Goal: Check status

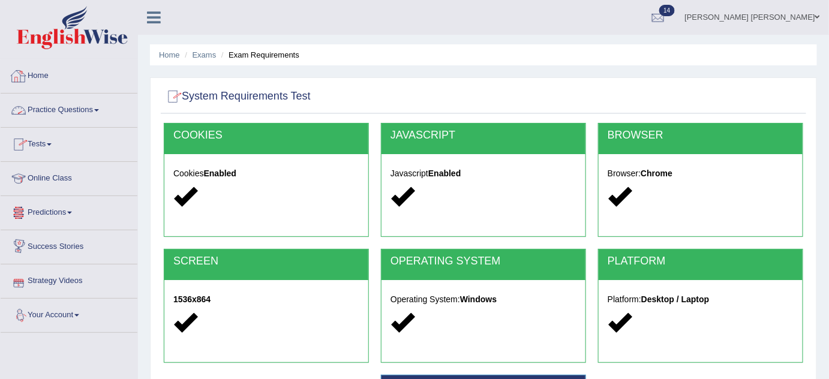
drag, startPoint x: 55, startPoint y: 76, endPoint x: 62, endPoint y: 78, distance: 8.0
click at [55, 76] on link "Home" at bounding box center [69, 74] width 137 height 30
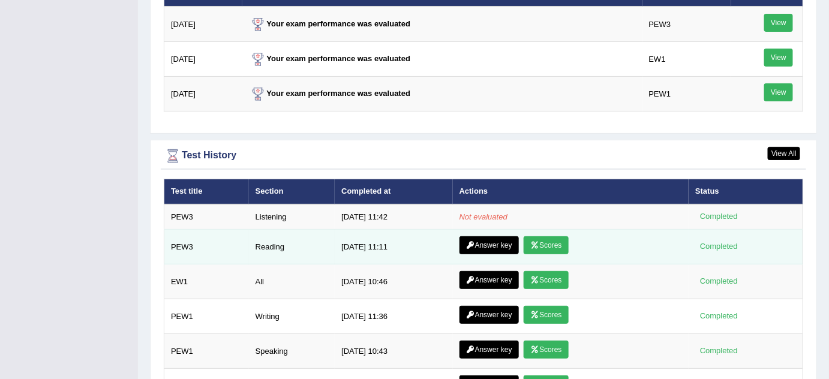
scroll to position [1636, 0]
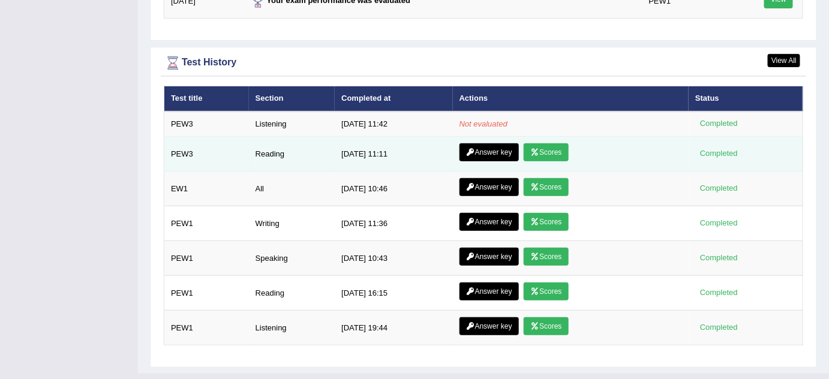
click at [477, 143] on link "Answer key" at bounding box center [489, 152] width 59 height 18
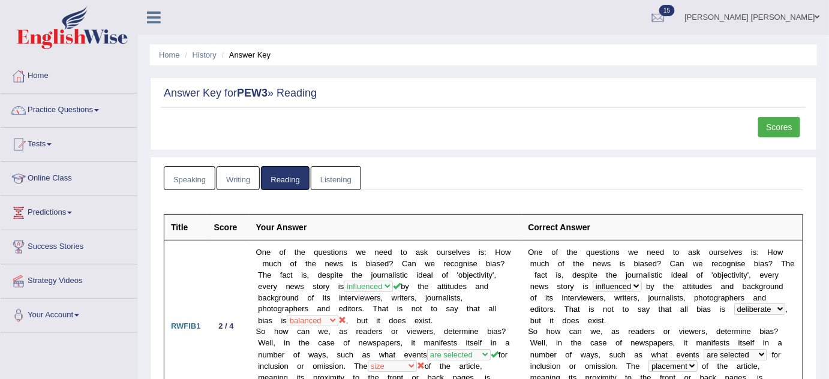
click at [787, 122] on link "Scores" at bounding box center [779, 127] width 42 height 20
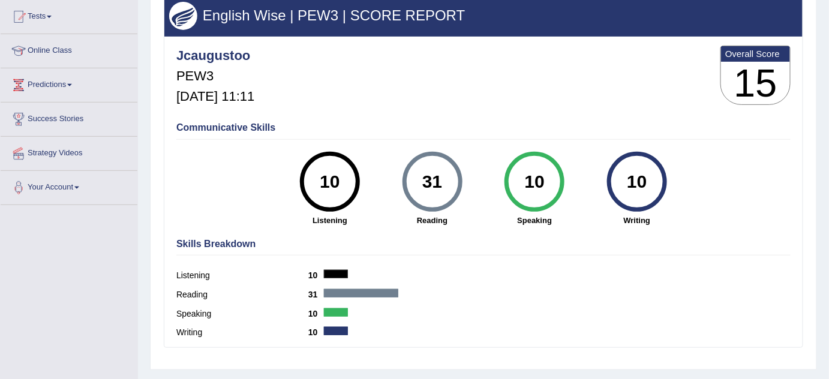
scroll to position [109, 0]
